Goal: Information Seeking & Learning: Learn about a topic

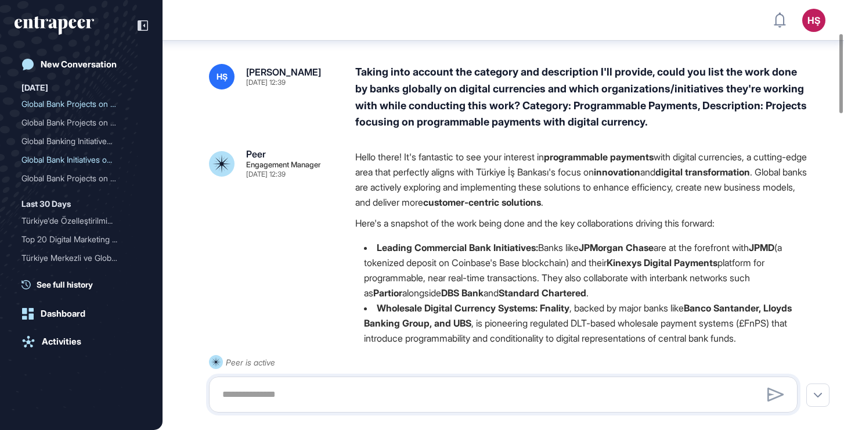
scroll to position [179, 0]
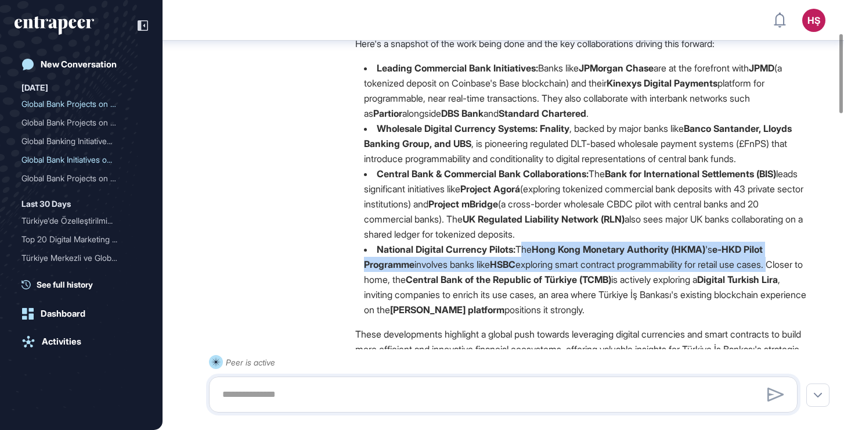
drag, startPoint x: 520, startPoint y: 262, endPoint x: 800, endPoint y: 275, distance: 280.7
copy li "The Hong Kong Monetary Authority (HKMA) 's e-HKD Pilot Programme involves banks…"
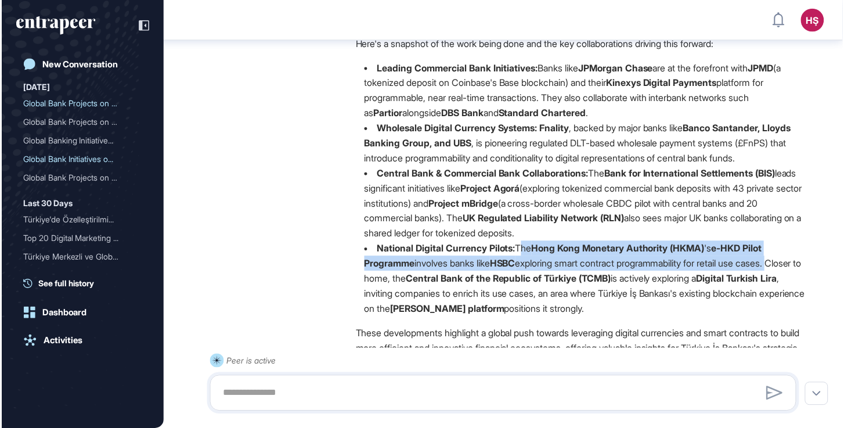
scroll to position [428, 844]
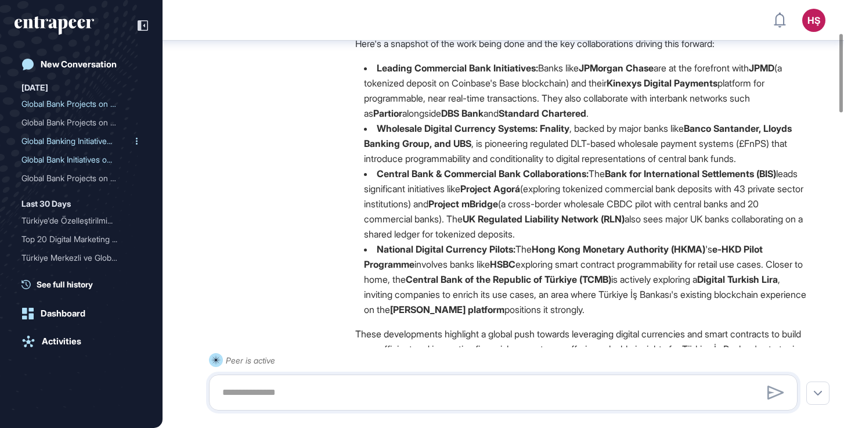
click at [103, 145] on div "Global Banking Initiative..." at bounding box center [76, 141] width 110 height 19
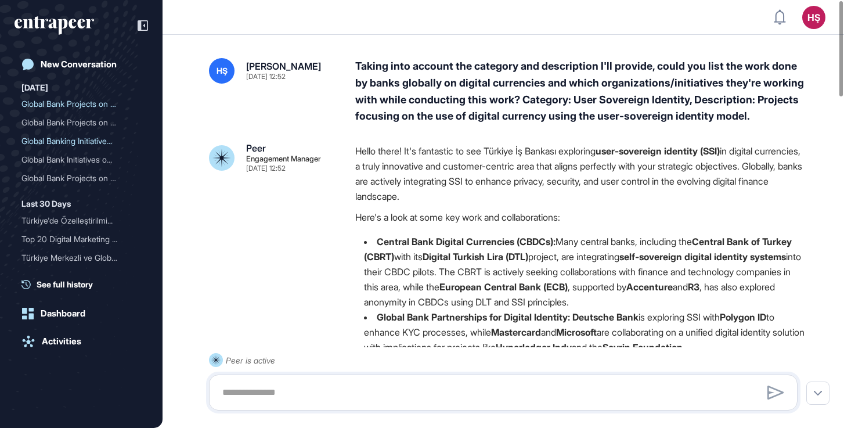
drag, startPoint x: 561, startPoint y: 284, endPoint x: 698, endPoint y: 301, distance: 137.5
click at [698, 301] on li "Central Bank Digital Currencies (CBDCs): Many central banks, including the Cent…" at bounding box center [581, 271] width 452 height 75
copy li "European Central Bank (ECB) , supported by Accenture and R3 , has also explored…"
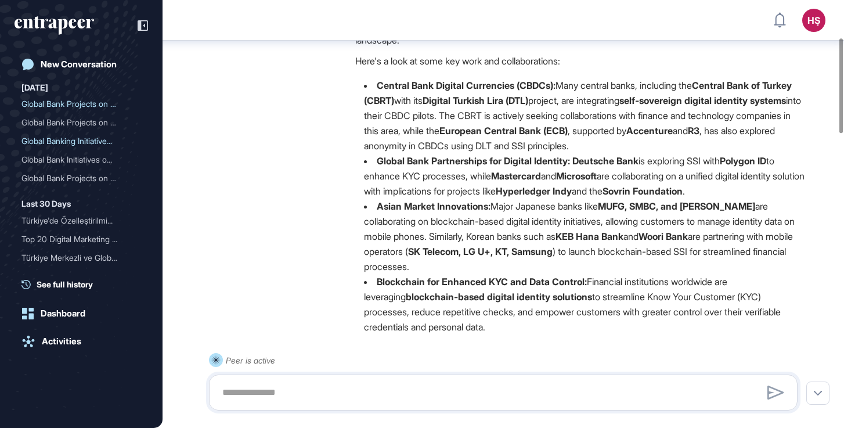
scroll to position [168, 0]
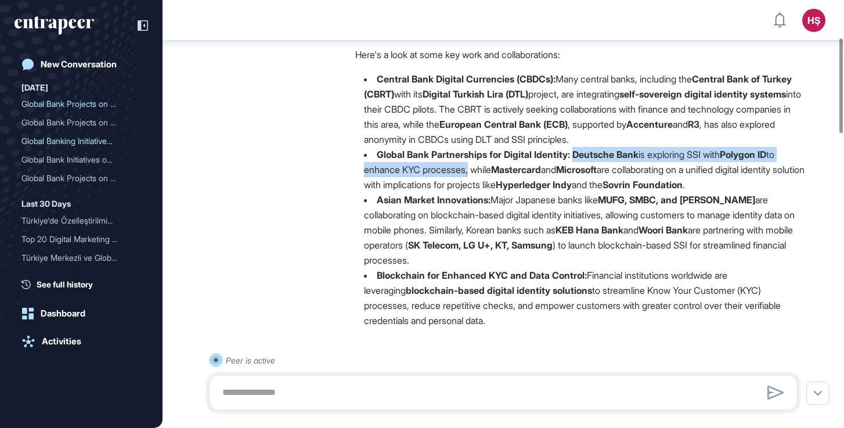
drag, startPoint x: 575, startPoint y: 153, endPoint x: 471, endPoint y: 165, distance: 105.1
click at [471, 165] on li "Global Bank Partnerships for Digital Identity: Deutsche Bank is exploring SSI w…" at bounding box center [581, 169] width 452 height 45
copy li "Deutsche Bank is exploring SSI with Polygon ID to enhance KYC processes"
drag, startPoint x: 583, startPoint y: 182, endPoint x: 659, endPoint y: 182, distance: 75.5
click at [659, 182] on li "Global Bank Partnerships for Digital Identity: Deutsche Bank is exploring SSI w…" at bounding box center [581, 169] width 452 height 45
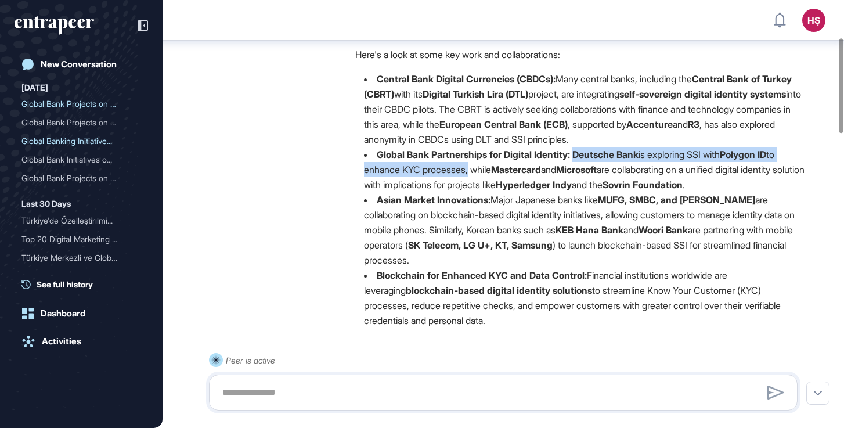
copy li "Hyperledger Indy"
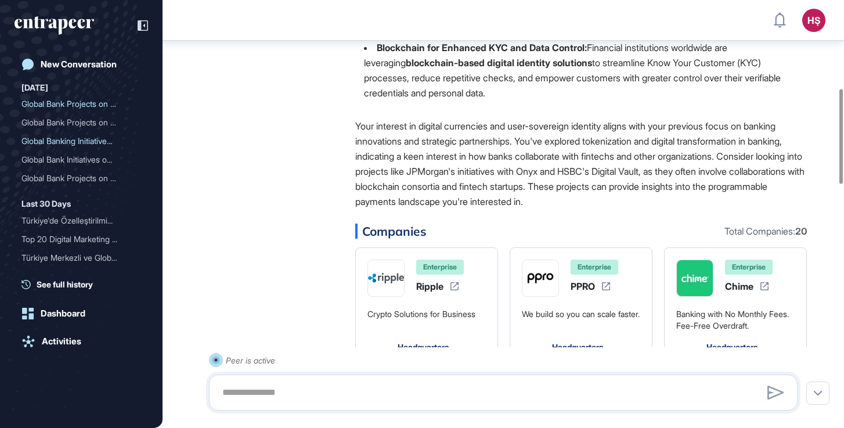
scroll to position [397, 0]
click at [110, 123] on div "Global Bank Projects on D..." at bounding box center [76, 122] width 110 height 19
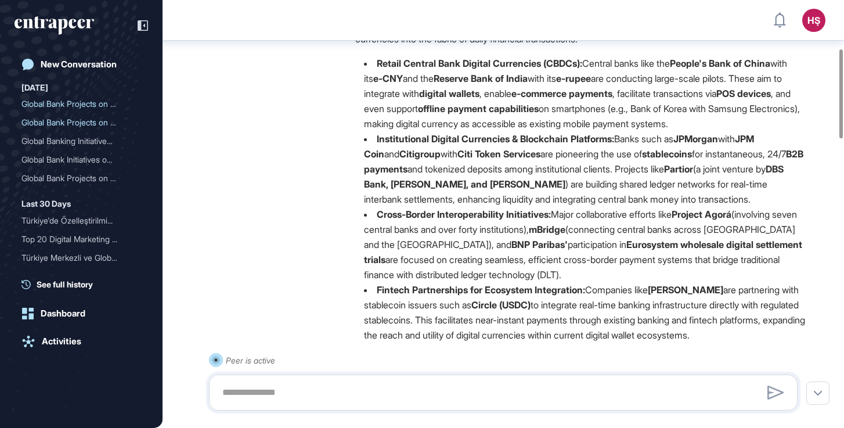
scroll to position [236, 0]
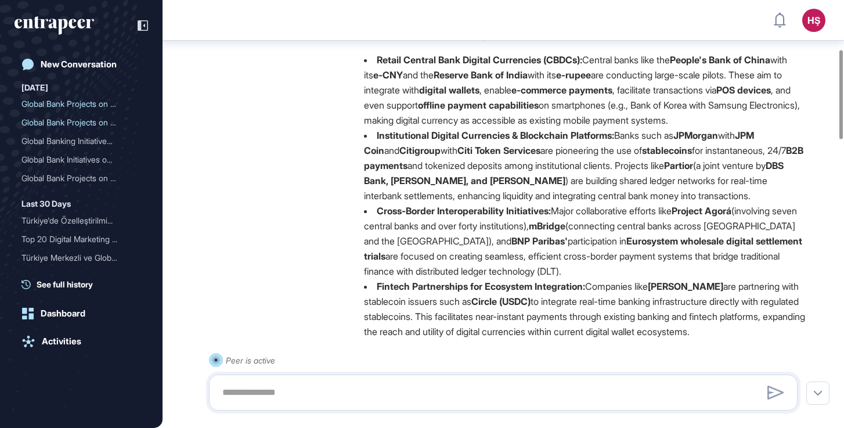
click at [662, 292] on strong "[PERSON_NAME]" at bounding box center [685, 286] width 75 height 12
drag, startPoint x: 661, startPoint y: 295, endPoint x: 696, endPoint y: 324, distance: 45.0
click at [696, 323] on li "Fintech Partnerships for Ecosystem Integration: Companies like [PERSON_NAME] ar…" at bounding box center [581, 309] width 452 height 60
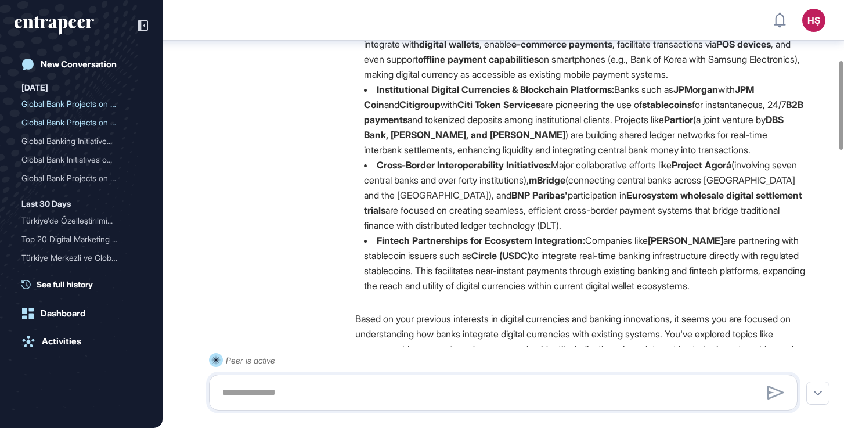
scroll to position [288, 0]
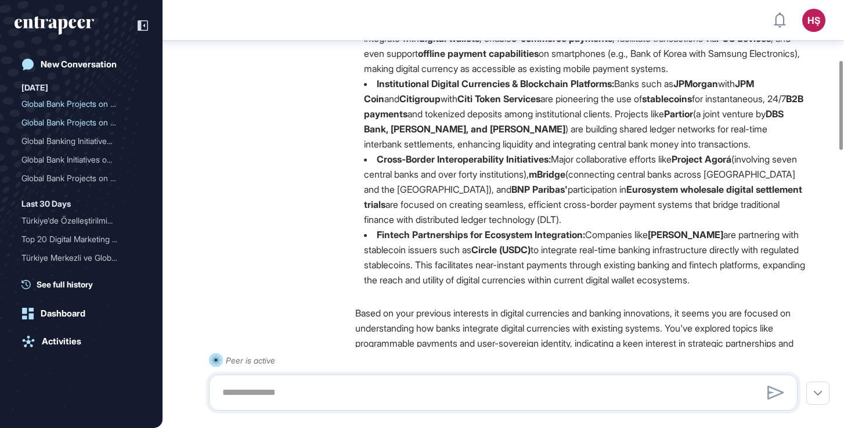
drag, startPoint x: 651, startPoint y: 297, endPoint x: 658, endPoint y: 250, distance: 47.5
click at [658, 250] on li "Fintech Partnerships for Ecosystem Integration: Companies like [PERSON_NAME] ar…" at bounding box center [581, 257] width 452 height 60
drag, startPoint x: 499, startPoint y: 313, endPoint x: 661, endPoint y: 247, distance: 174.4
click at [661, 247] on li "Fintech Partnerships for Ecosystem Integration: Companies like [PERSON_NAME] ar…" at bounding box center [581, 257] width 452 height 60
copy li "[PERSON_NAME] are partnering with stablecoin issuers such as Circle (USDC) to i…"
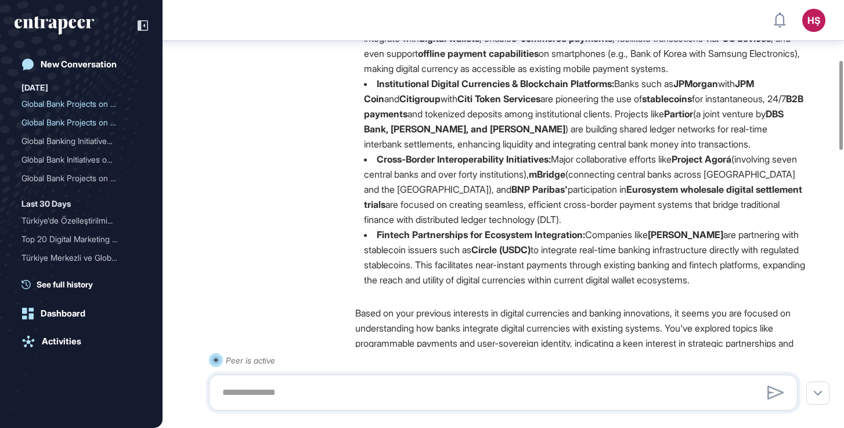
click at [415, 179] on li "Cross-Border Interoperability Initiatives: Major collaborative efforts like Pro…" at bounding box center [581, 189] width 452 height 75
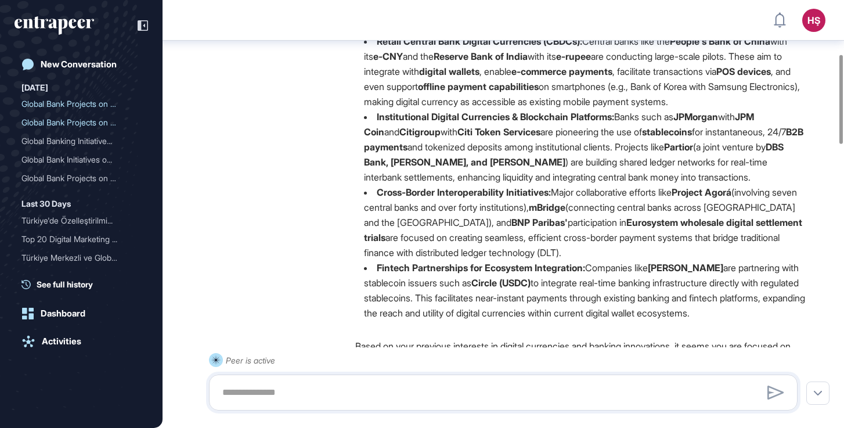
scroll to position [254, 0]
click at [399, 138] on strong "Citigroup" at bounding box center [419, 133] width 41 height 12
drag, startPoint x: 381, startPoint y: 143, endPoint x: 388, endPoint y: 143, distance: 7.5
click at [385, 143] on li "Institutional Digital Currencies & Blockchain Platforms: Banks such as JPMorgan…" at bounding box center [581, 147] width 452 height 75
drag, startPoint x: 533, startPoint y: 145, endPoint x: 499, endPoint y: 143, distance: 33.7
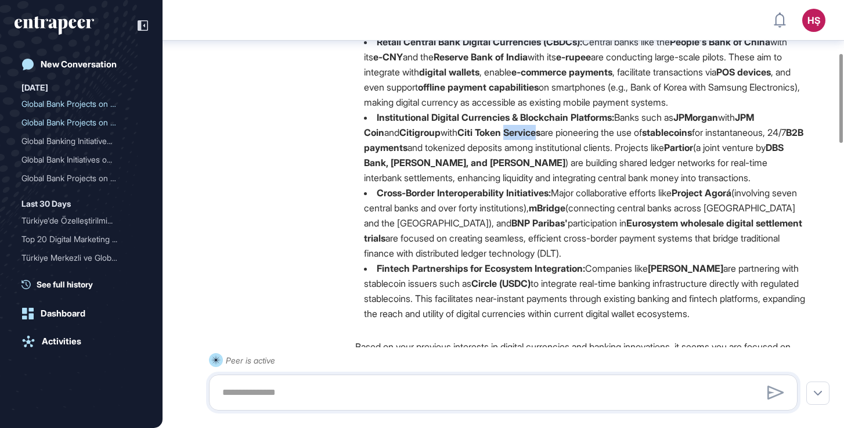
click at [499, 138] on strong "Citi Token Services" at bounding box center [498, 133] width 83 height 12
drag, startPoint x: 534, startPoint y: 148, endPoint x: 386, endPoint y: 142, distance: 147.6
click at [386, 142] on li "Institutional Digital Currencies & Blockchain Platforms: Banks such as JPMorgan…" at bounding box center [581, 147] width 452 height 75
copy li "Citigroup with Citi Token Services"
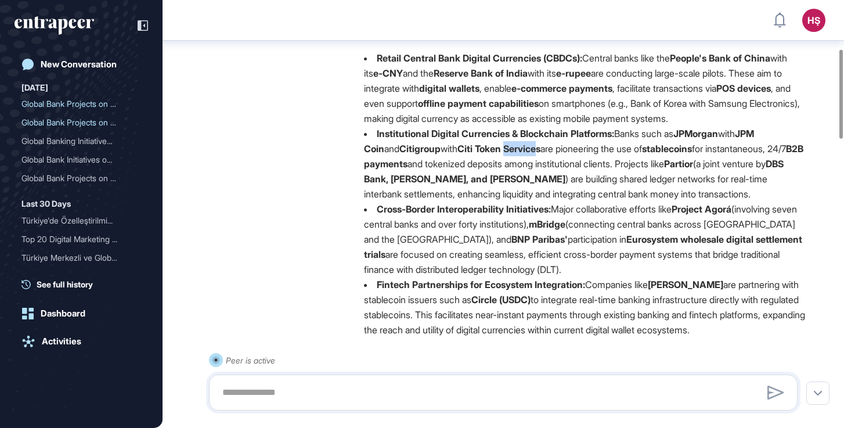
scroll to position [226, 0]
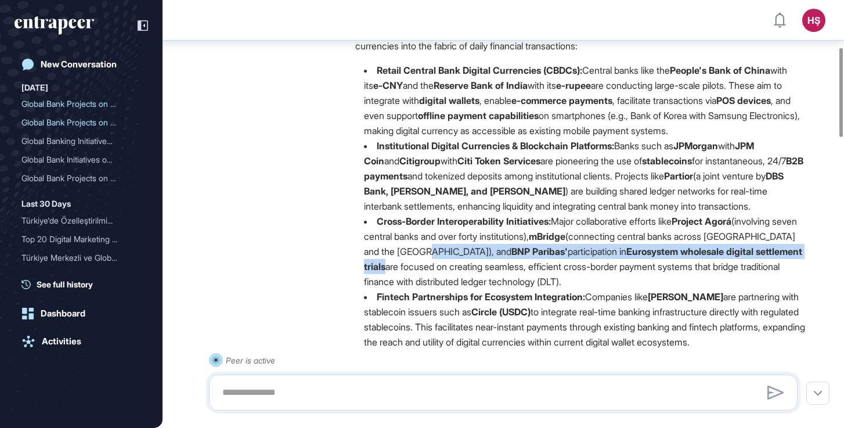
drag, startPoint x: 459, startPoint y: 264, endPoint x: 794, endPoint y: 267, distance: 334.4
click at [794, 267] on li "Cross-Border Interoperability Initiatives: Major collaborative efforts like Pro…" at bounding box center [581, 251] width 452 height 75
copy li "BNP Paribas' participation in Eurosystem wholesale digital settlement trials"
drag, startPoint x: 686, startPoint y: 68, endPoint x: 642, endPoint y: 134, distance: 79.4
click at [642, 134] on li "Retail Central Bank Digital Currencies (CBDCs): Central banks like the People's…" at bounding box center [581, 100] width 452 height 75
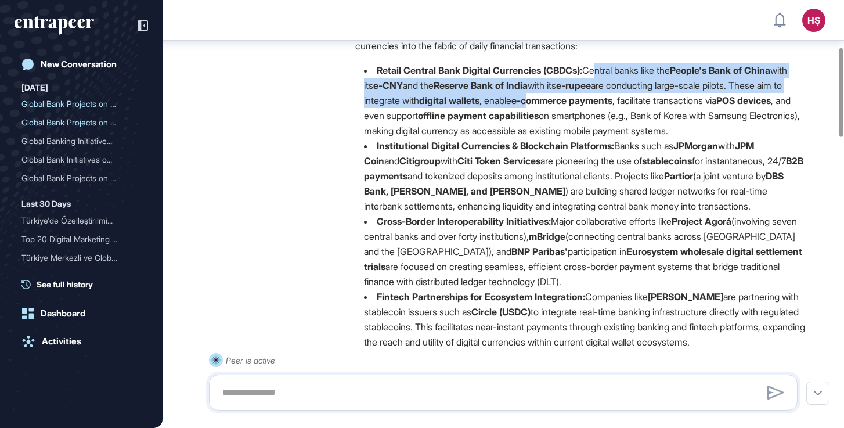
drag, startPoint x: 592, startPoint y: 66, endPoint x: 600, endPoint y: 90, distance: 25.2
click at [600, 90] on li "Retail Central Bank Digital Currencies (CBDCs): Central banks like the People's…" at bounding box center [581, 100] width 452 height 75
drag, startPoint x: 590, startPoint y: 69, endPoint x: 606, endPoint y: 137, distance: 69.7
click at [606, 137] on li "Retail Central Bank Digital Currencies (CBDCs): Central banks like the People's…" at bounding box center [581, 100] width 452 height 75
copy li "Central banks like the People's Bank of China with its e-CNY and the Reserve Ba…"
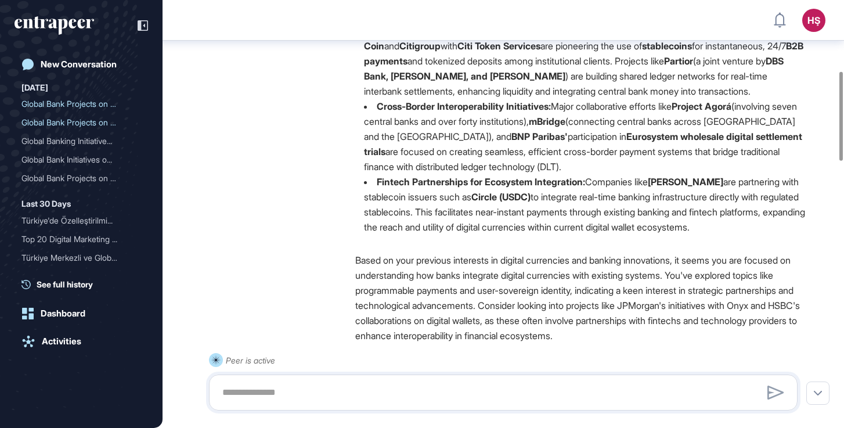
scroll to position [342, 0]
click at [89, 109] on div "Global Bank Projects on M..." at bounding box center [76, 104] width 110 height 19
